Goal: Transaction & Acquisition: Obtain resource

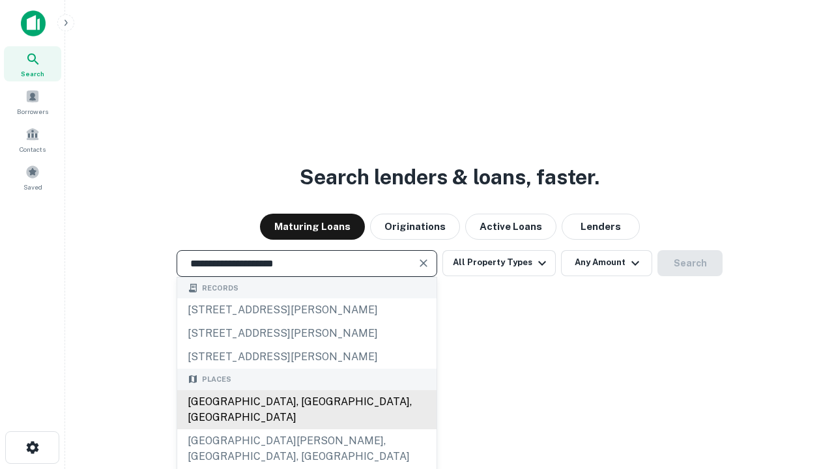
click at [306, 429] on div "[GEOGRAPHIC_DATA], [GEOGRAPHIC_DATA], [GEOGRAPHIC_DATA]" at bounding box center [306, 409] width 259 height 39
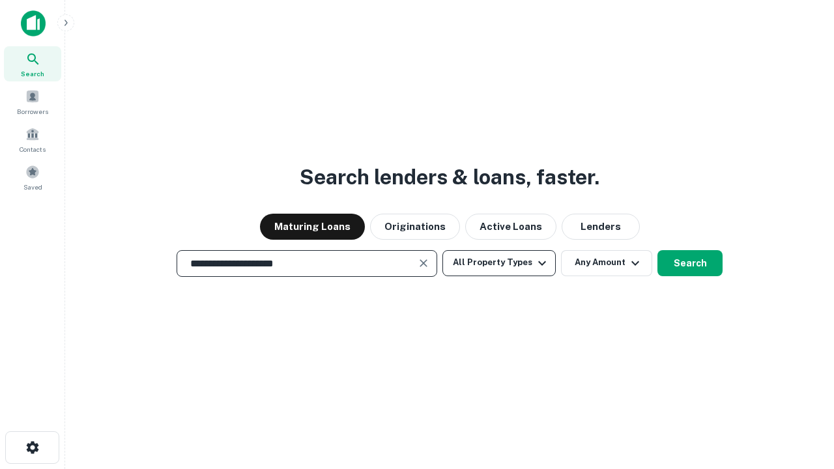
type input "**********"
click at [499, 263] on button "All Property Types" at bounding box center [498, 263] width 113 height 26
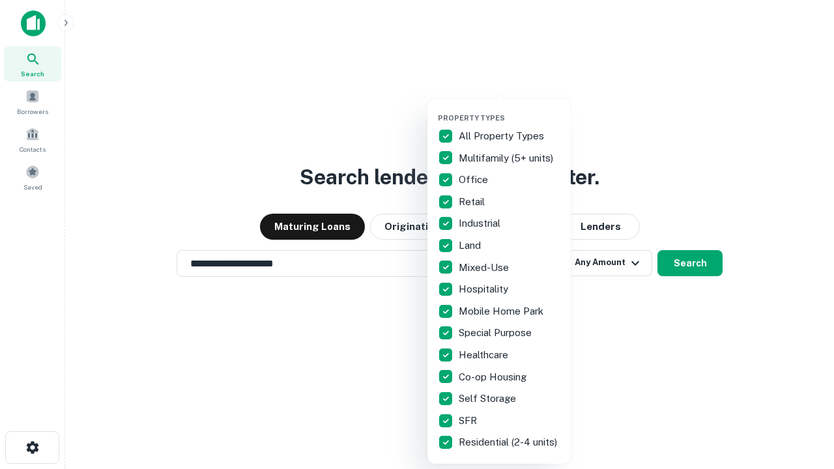
click at [509, 109] on button "button" at bounding box center [509, 109] width 143 height 1
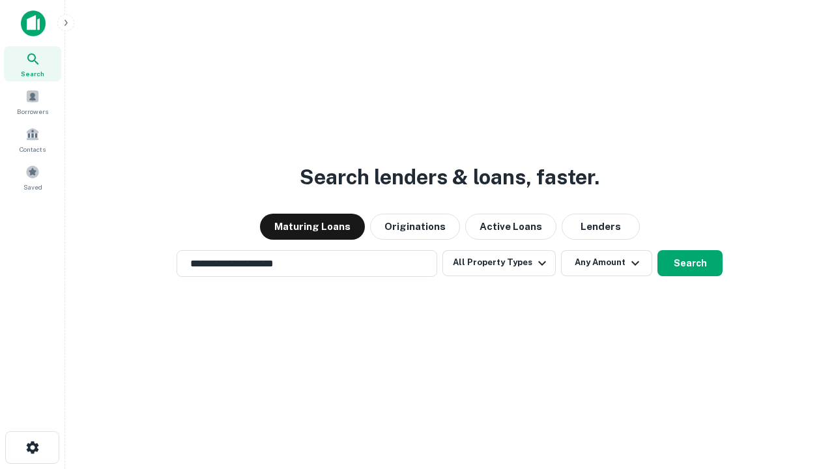
scroll to position [20, 0]
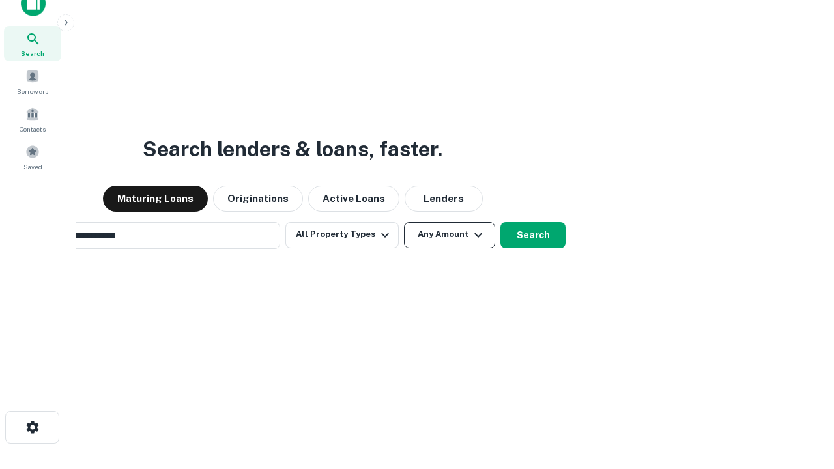
click at [404, 222] on button "Any Amount" at bounding box center [449, 235] width 91 height 26
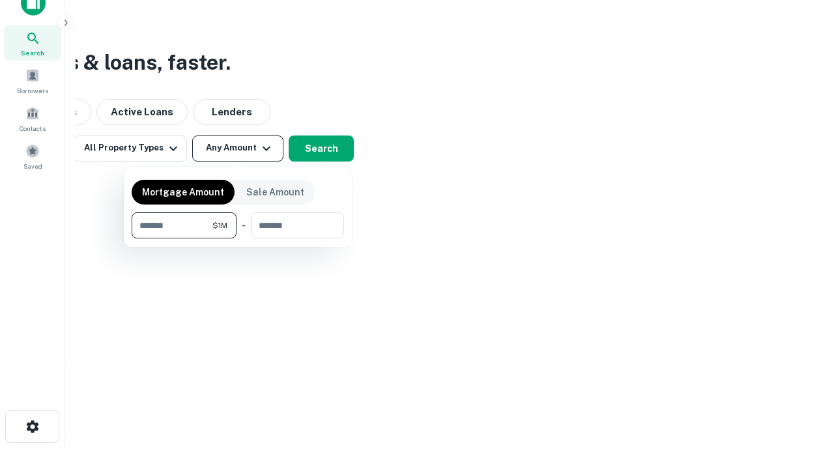
type input "*******"
click at [238, 238] on button "button" at bounding box center [238, 238] width 212 height 1
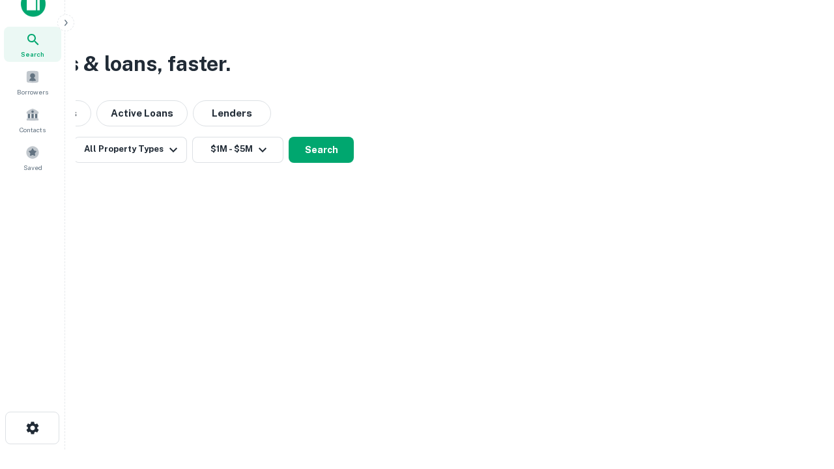
scroll to position [8, 240]
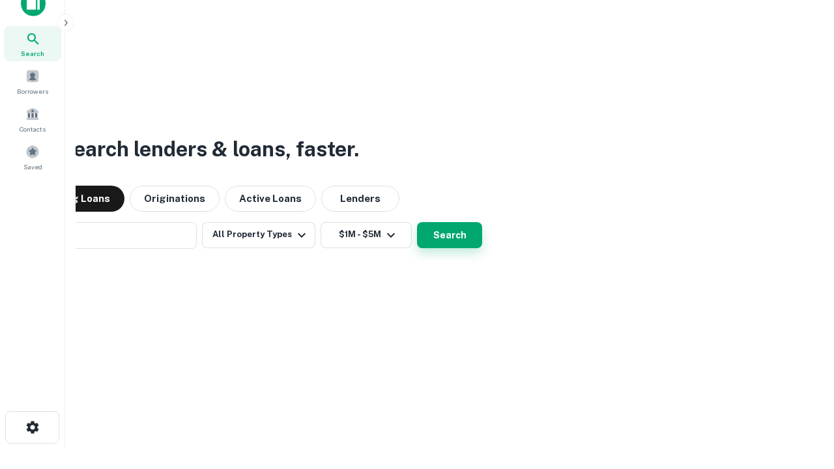
click at [417, 222] on button "Search" at bounding box center [449, 235] width 65 height 26
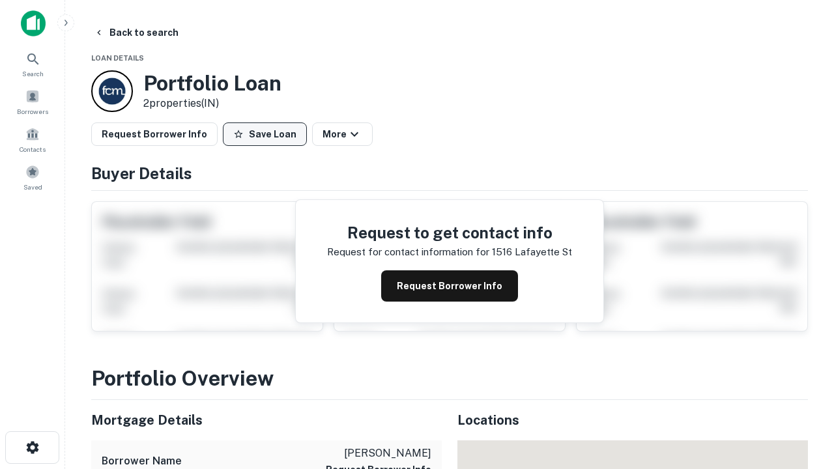
click at [264, 134] on button "Save Loan" at bounding box center [265, 133] width 84 height 23
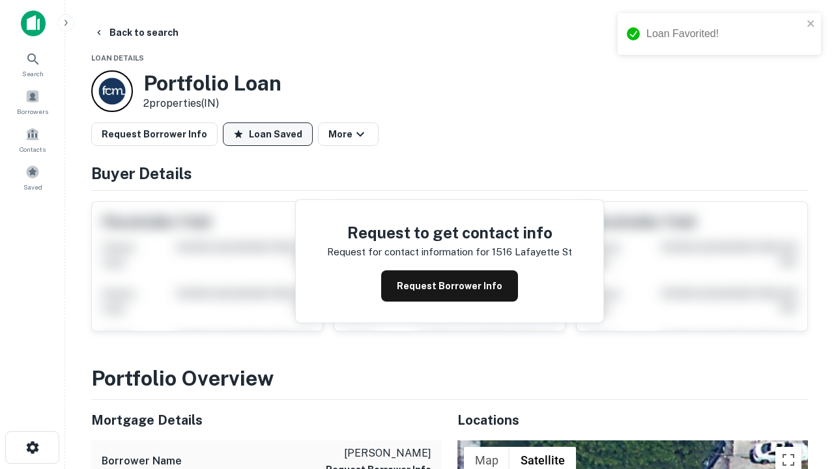
click at [268, 134] on button "Loan Saved" at bounding box center [268, 133] width 90 height 23
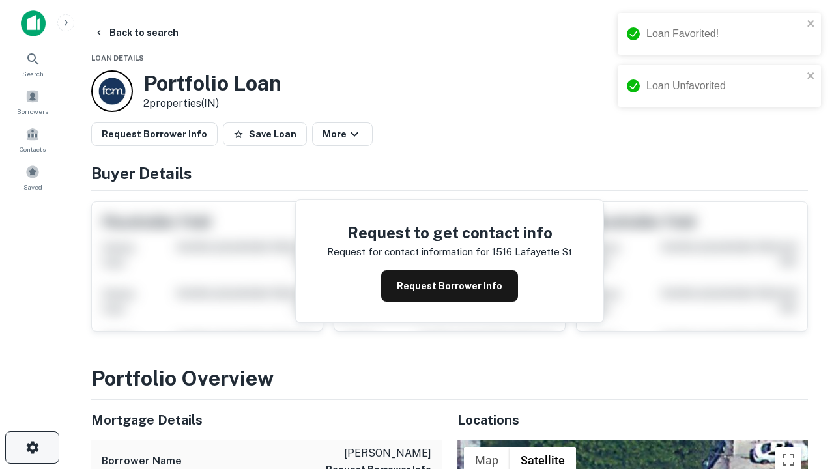
click at [32, 448] on icon "button" at bounding box center [33, 448] width 16 height 16
